Goal: Task Accomplishment & Management: Manage account settings

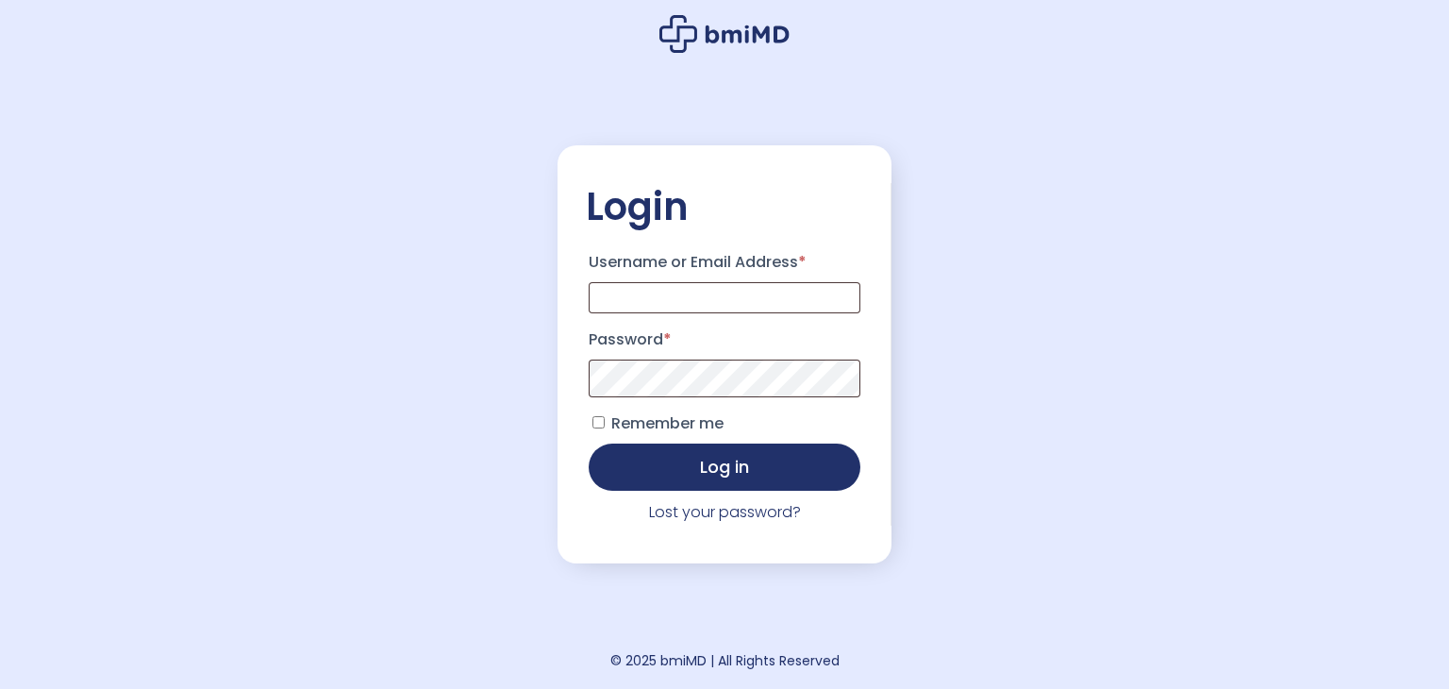
click at [1154, 79] on div "Login Username or Email Address * Password * Remember me Log in Lost your passw…" at bounding box center [724, 344] width 1449 height 689
click at [726, 282] on input "Username or Email Address *" at bounding box center [725, 297] width 272 height 31
type input "**********"
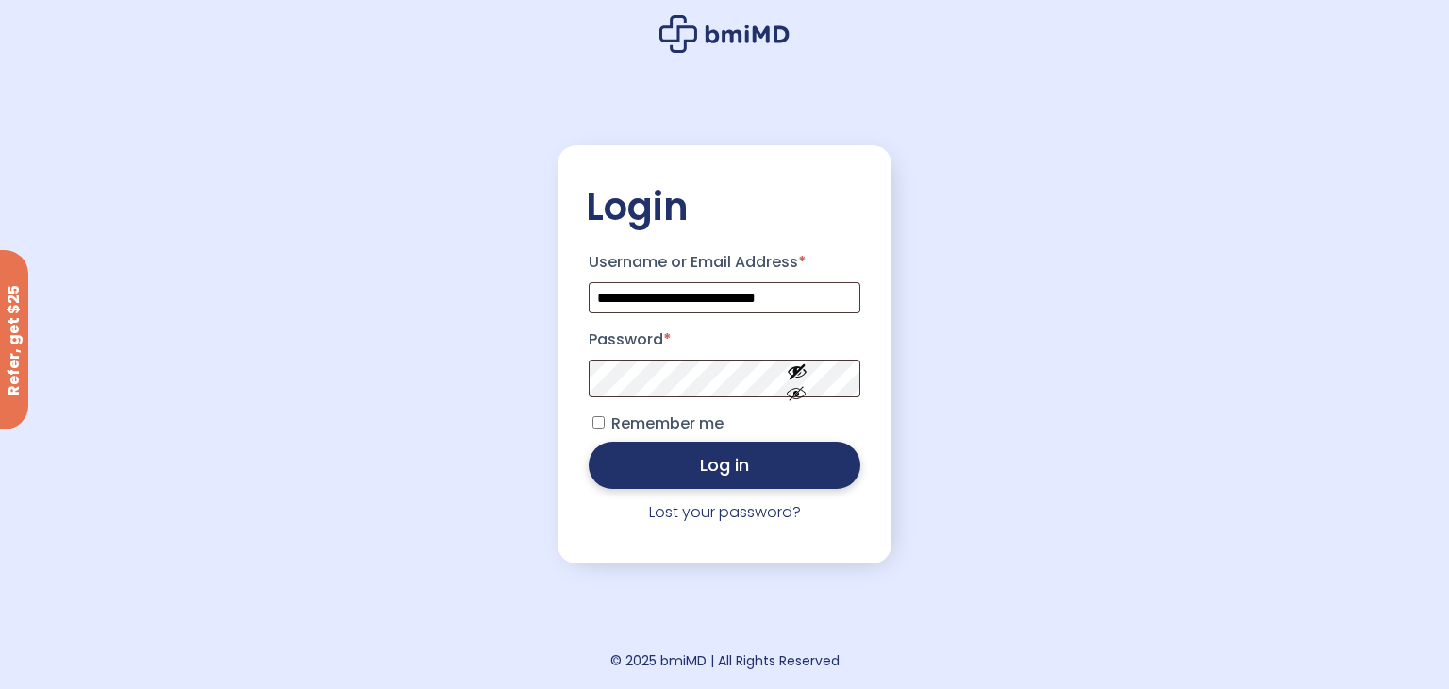
click at [752, 472] on button "Log in" at bounding box center [725, 465] width 272 height 47
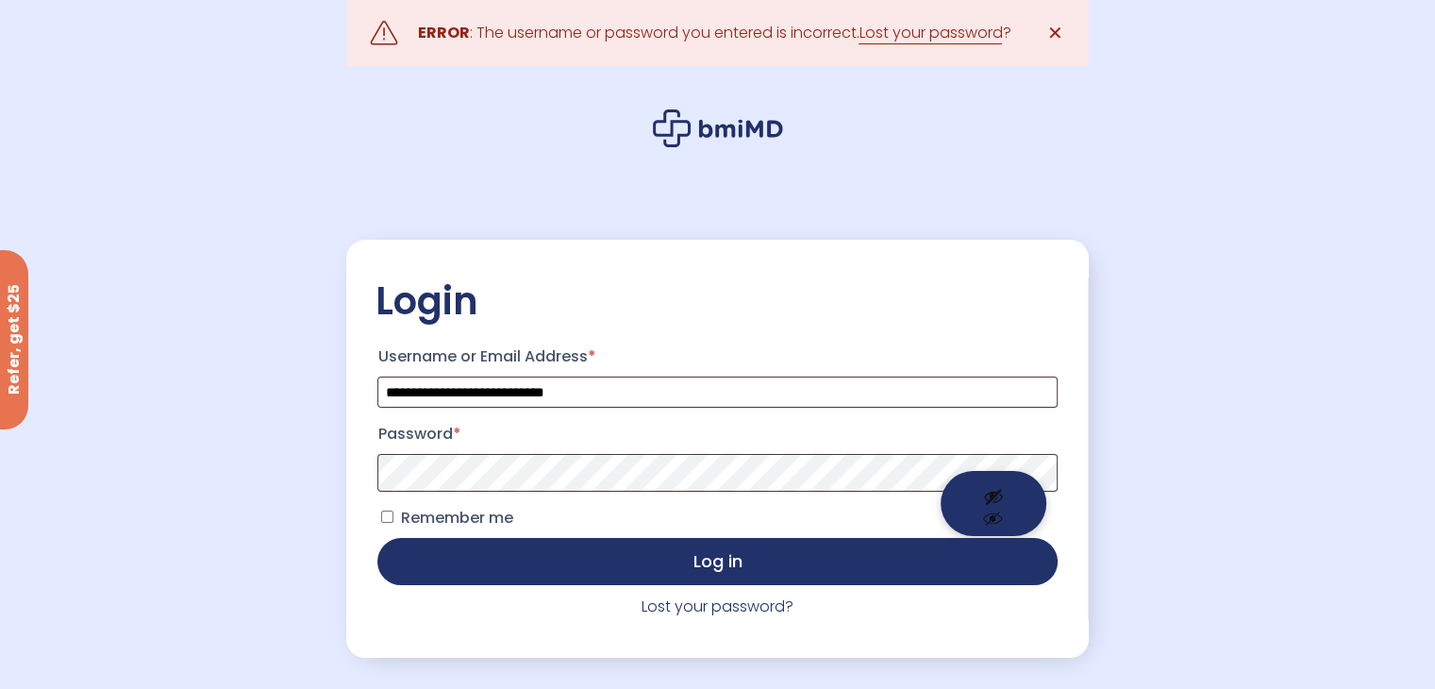
click at [984, 488] on button "Show password" at bounding box center [994, 503] width 106 height 65
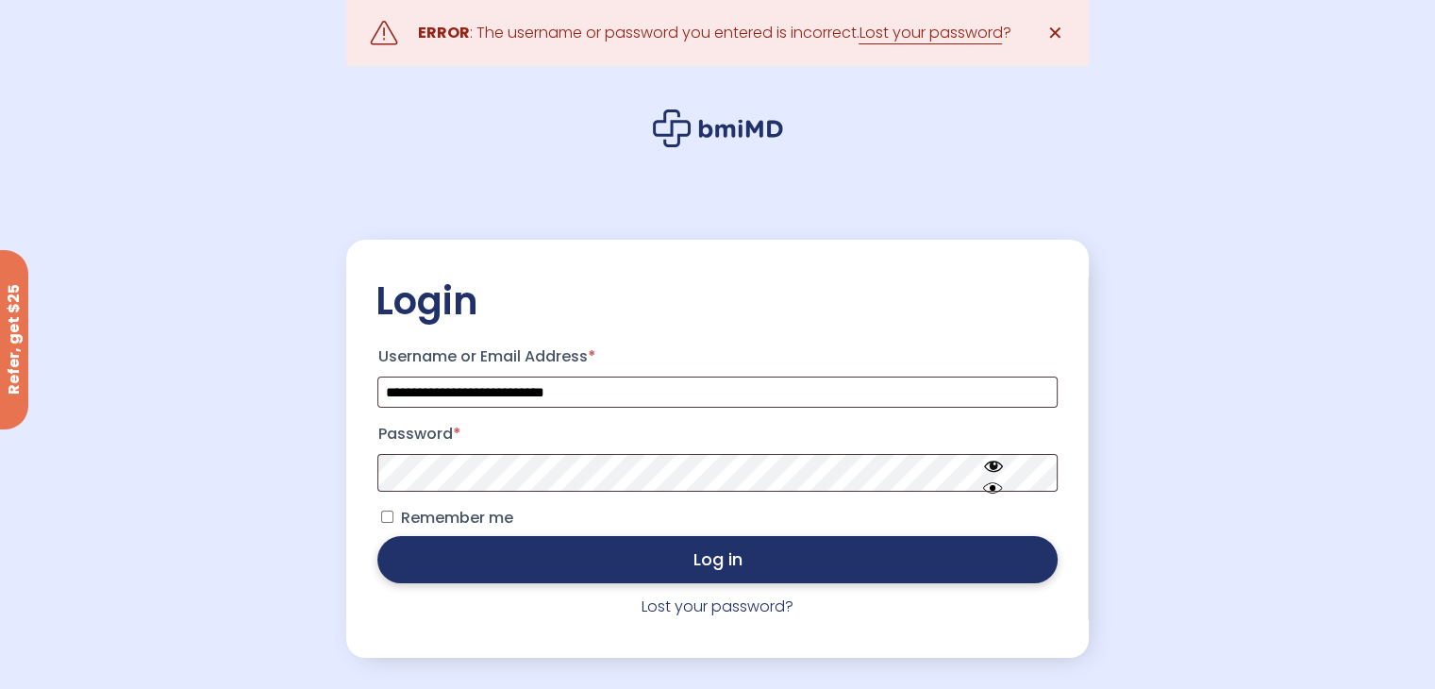
click at [566, 578] on button "Log in" at bounding box center [716, 559] width 679 height 47
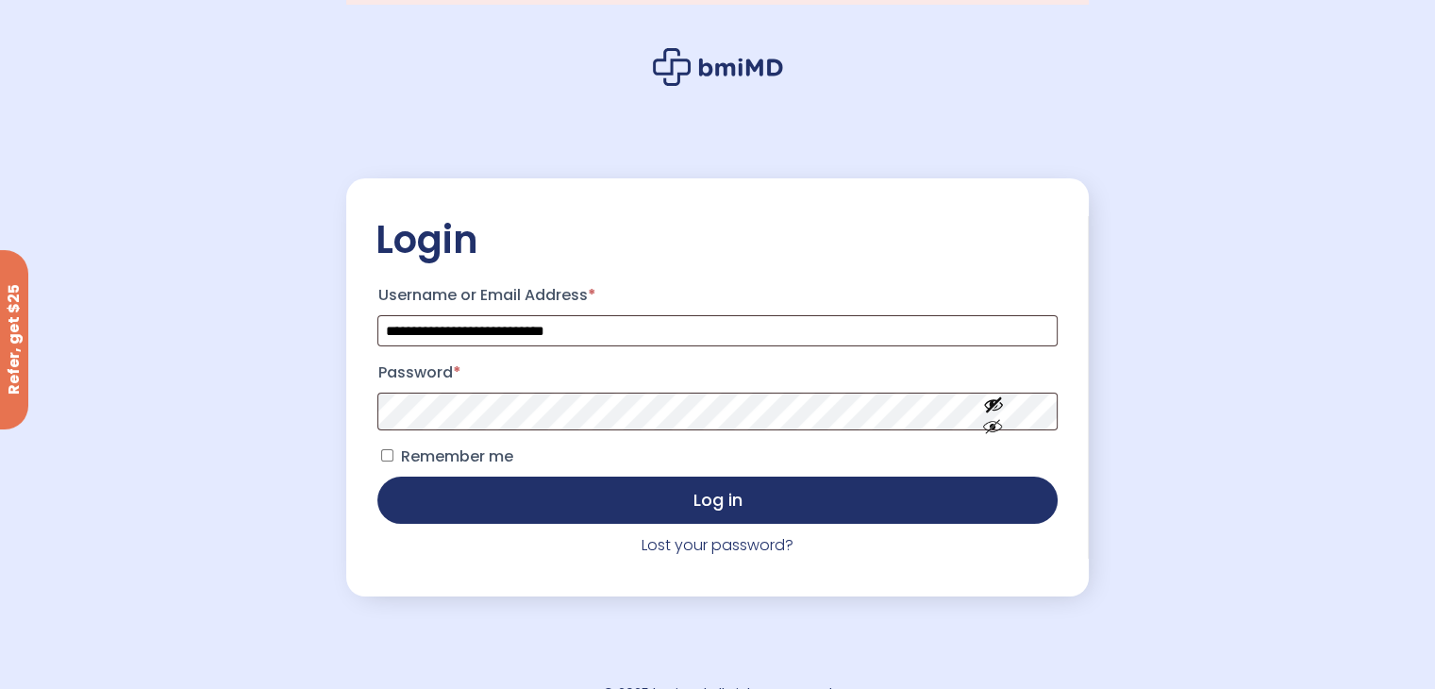
scroll to position [94, 0]
